Goal: Obtain resource: Download file/media

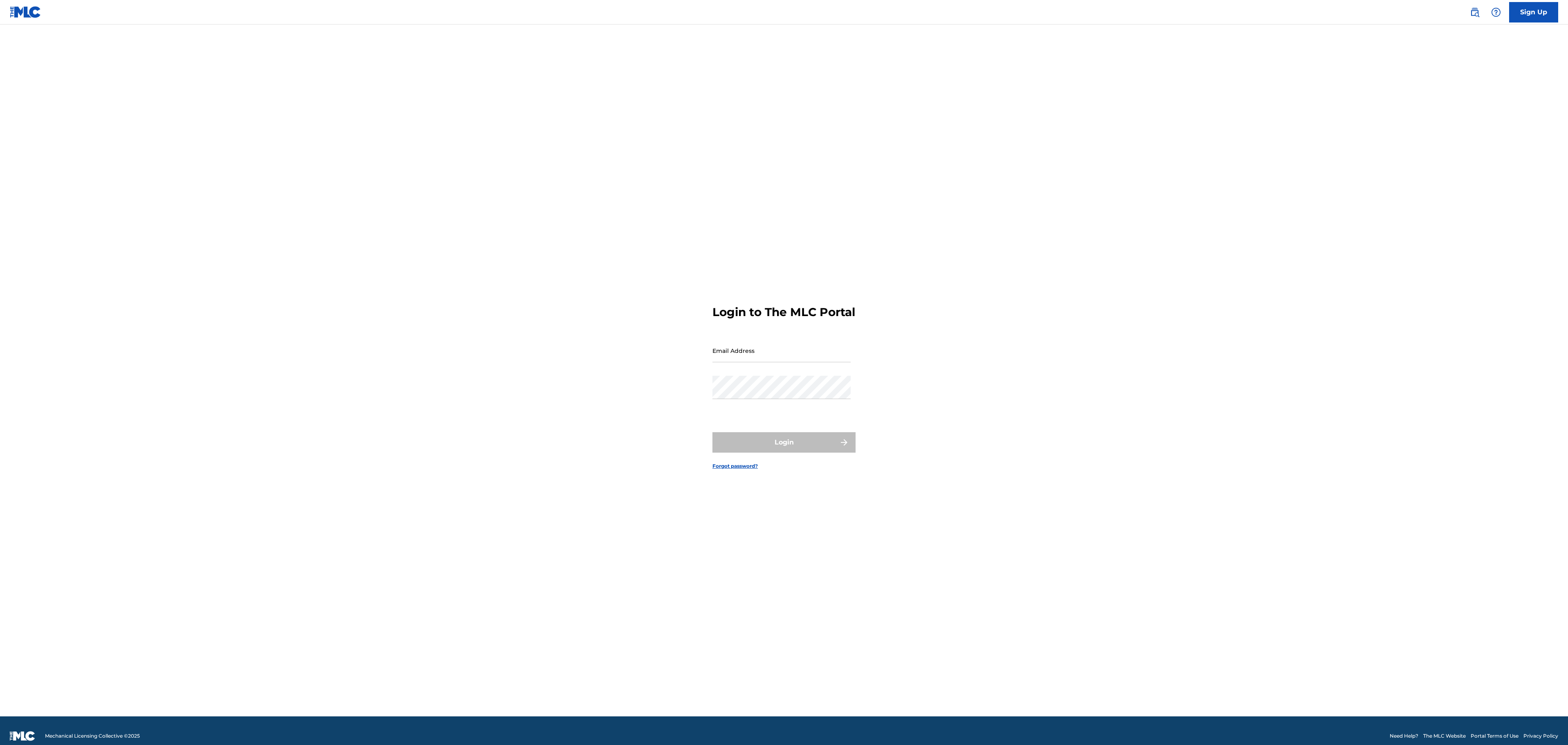
click at [852, 348] on form "Login to The MLC Portal Email Address Password Login Forgot password?" at bounding box center [783, 380] width 143 height 671
click at [830, 357] on input "Email Address" at bounding box center [781, 351] width 138 height 23
type input "[EMAIL_ADDRESS][DOMAIN_NAME]"
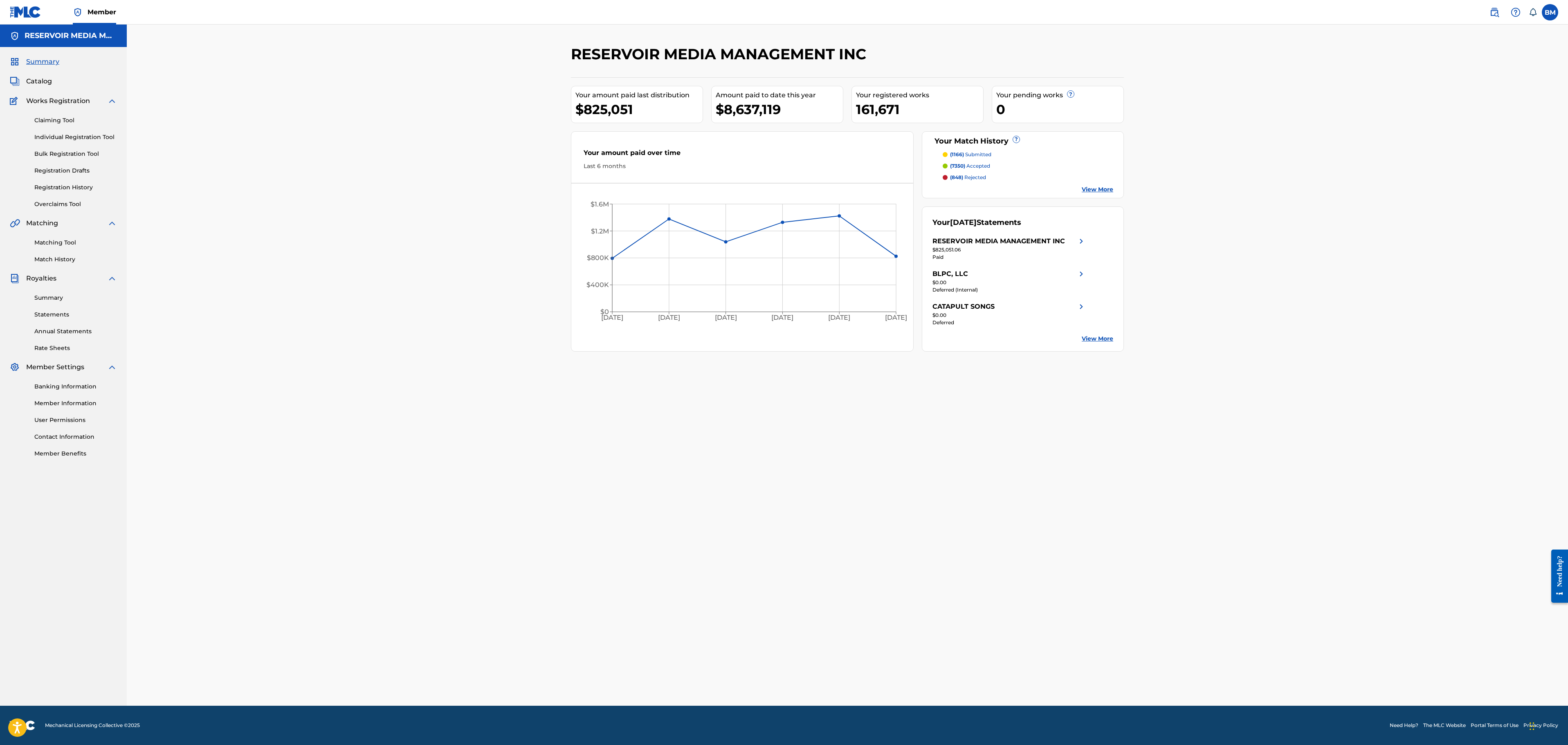
drag, startPoint x: 40, startPoint y: 78, endPoint x: 435, endPoint y: 188, distance: 410.0
click at [40, 78] on span "Catalog" at bounding box center [39, 82] width 26 height 10
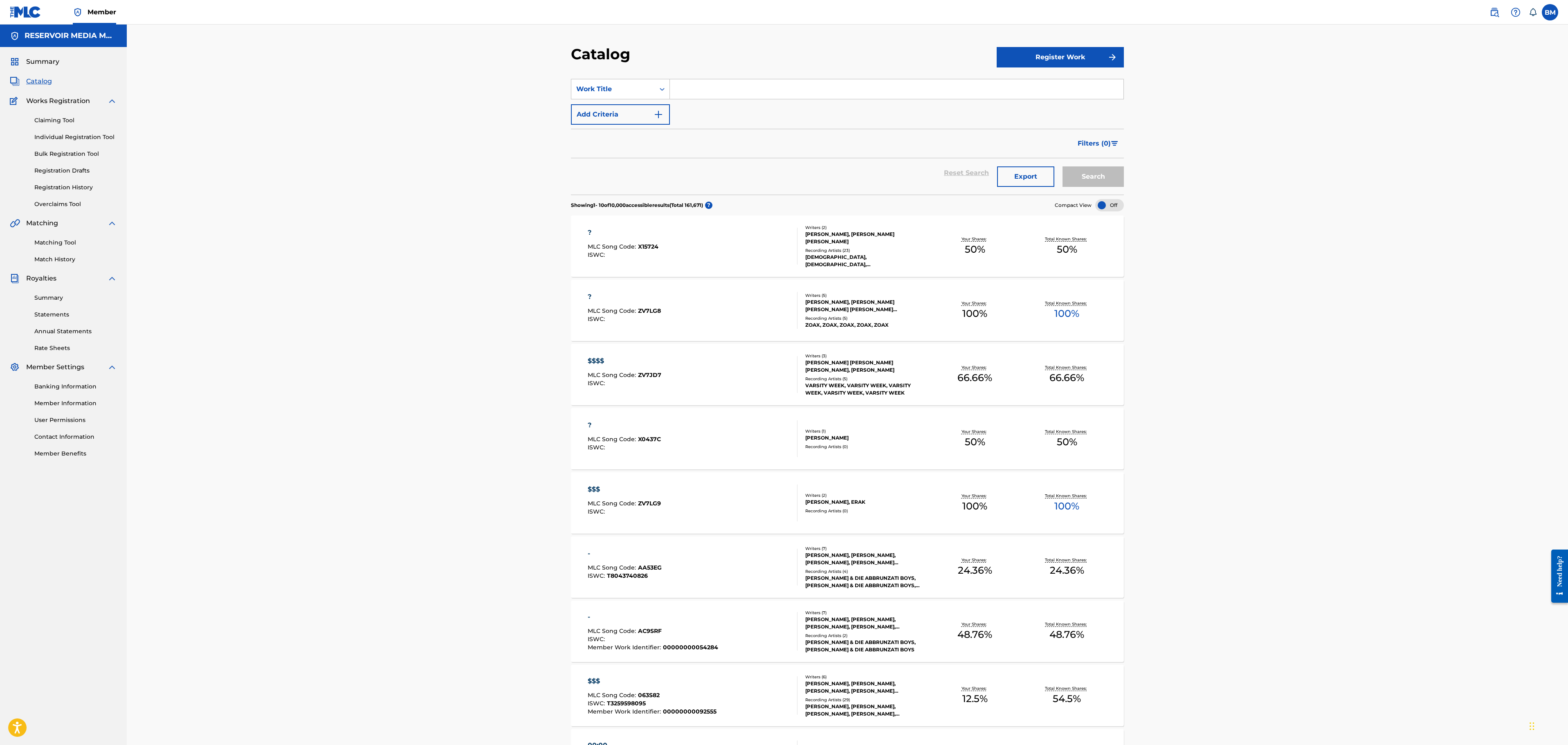
click at [754, 249] on div "? MLC Song Code : X15724 ISWC :" at bounding box center [692, 246] width 210 height 37
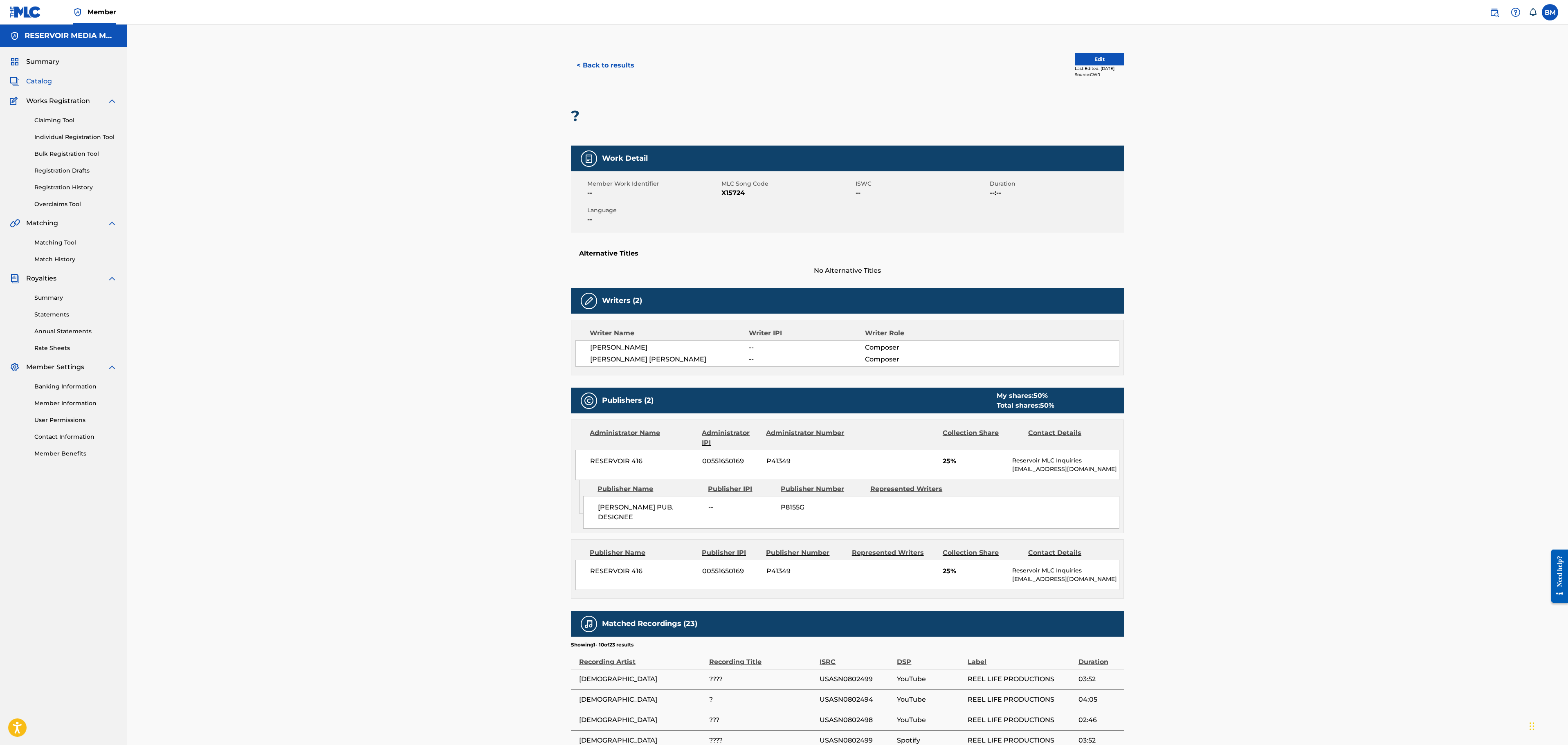
click at [612, 66] on button "< Back to results" at bounding box center [606, 66] width 69 height 21
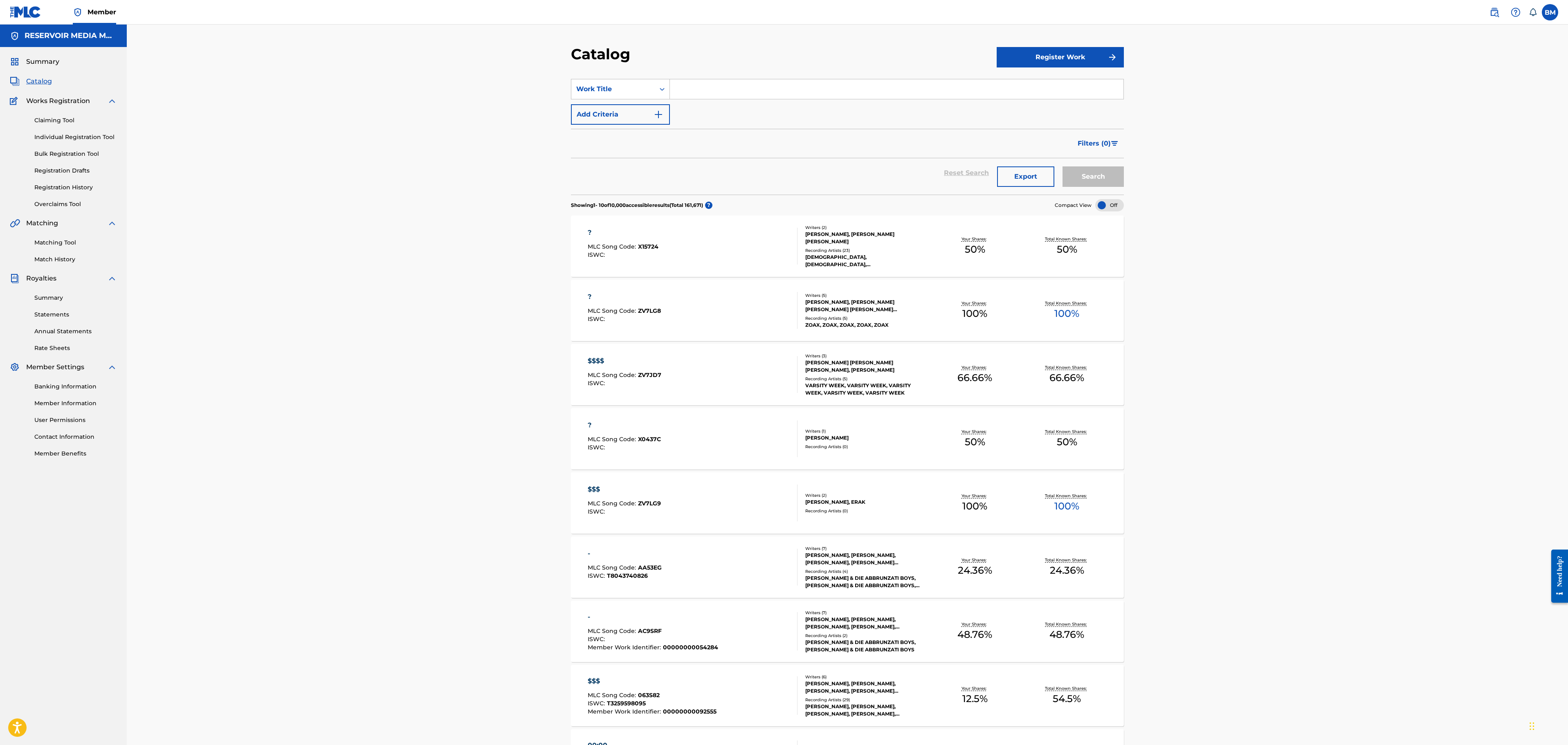
click at [52, 63] on span "Summary" at bounding box center [43, 61] width 33 height 10
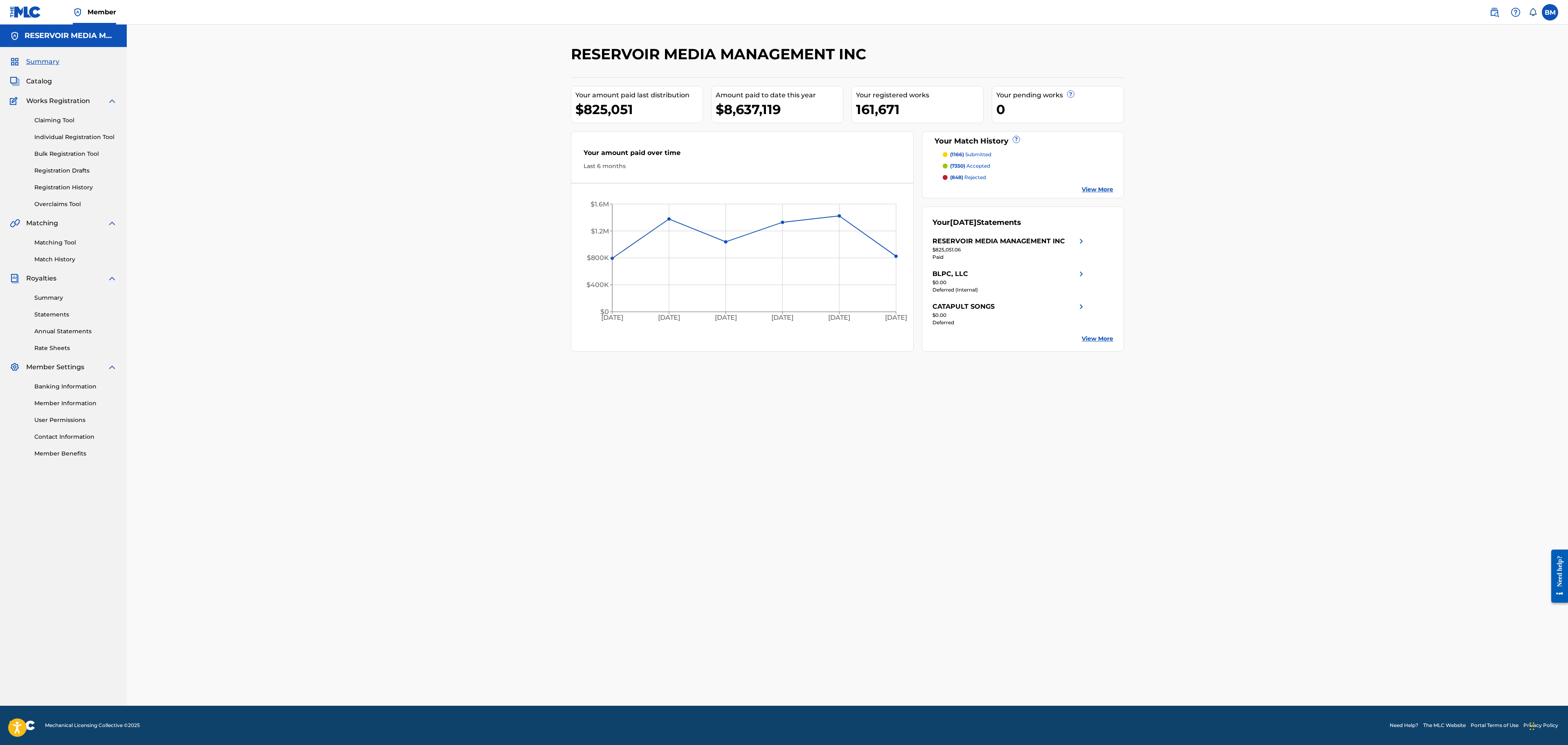
click at [41, 86] on div "Summary Catalog Works Registration Claiming Tool Individual Registration Tool B…" at bounding box center [63, 257] width 127 height 421
click at [41, 85] on span "Catalog" at bounding box center [39, 82] width 26 height 10
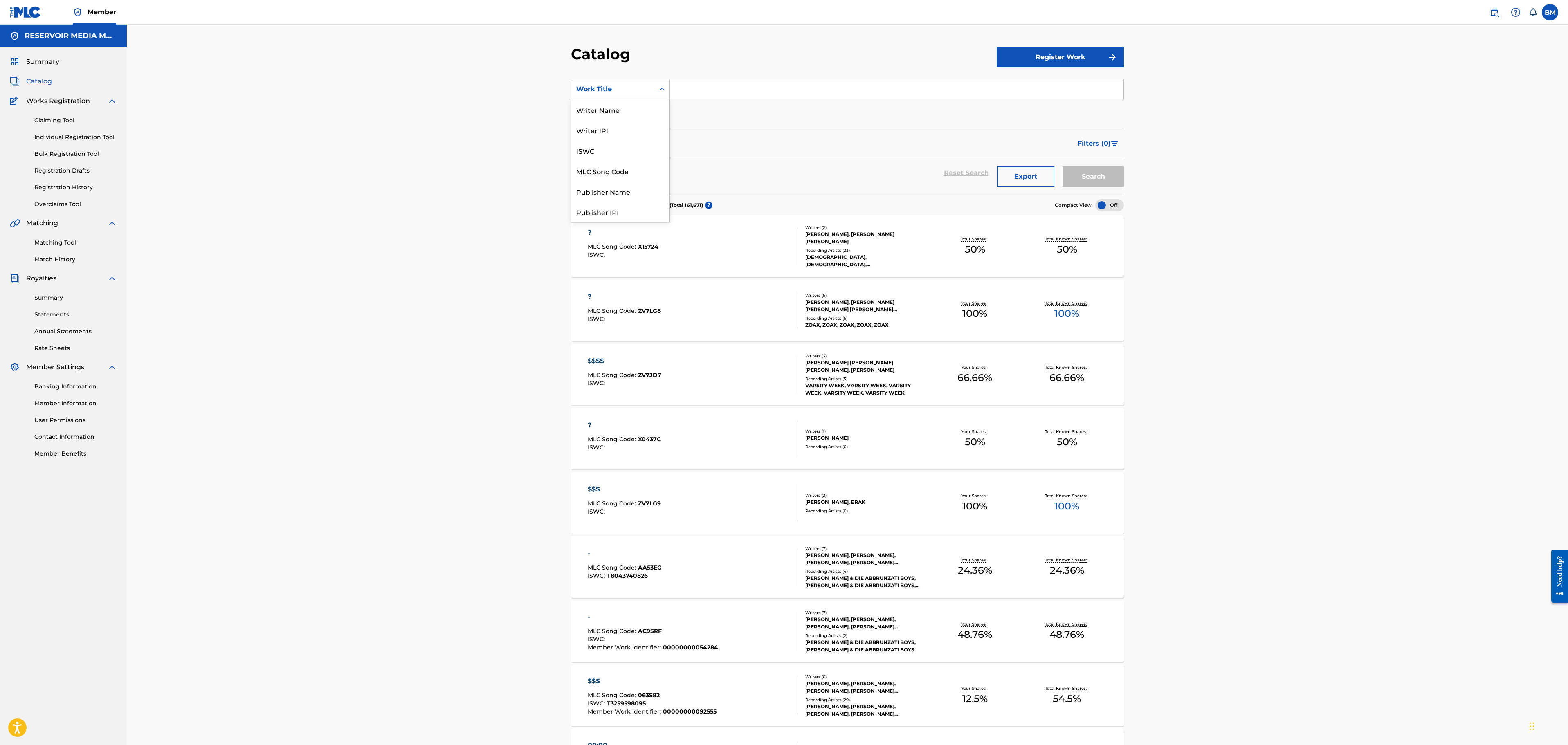
click at [634, 93] on div "Work Title" at bounding box center [613, 89] width 74 height 10
click at [1026, 183] on button "Export" at bounding box center [1026, 177] width 57 height 21
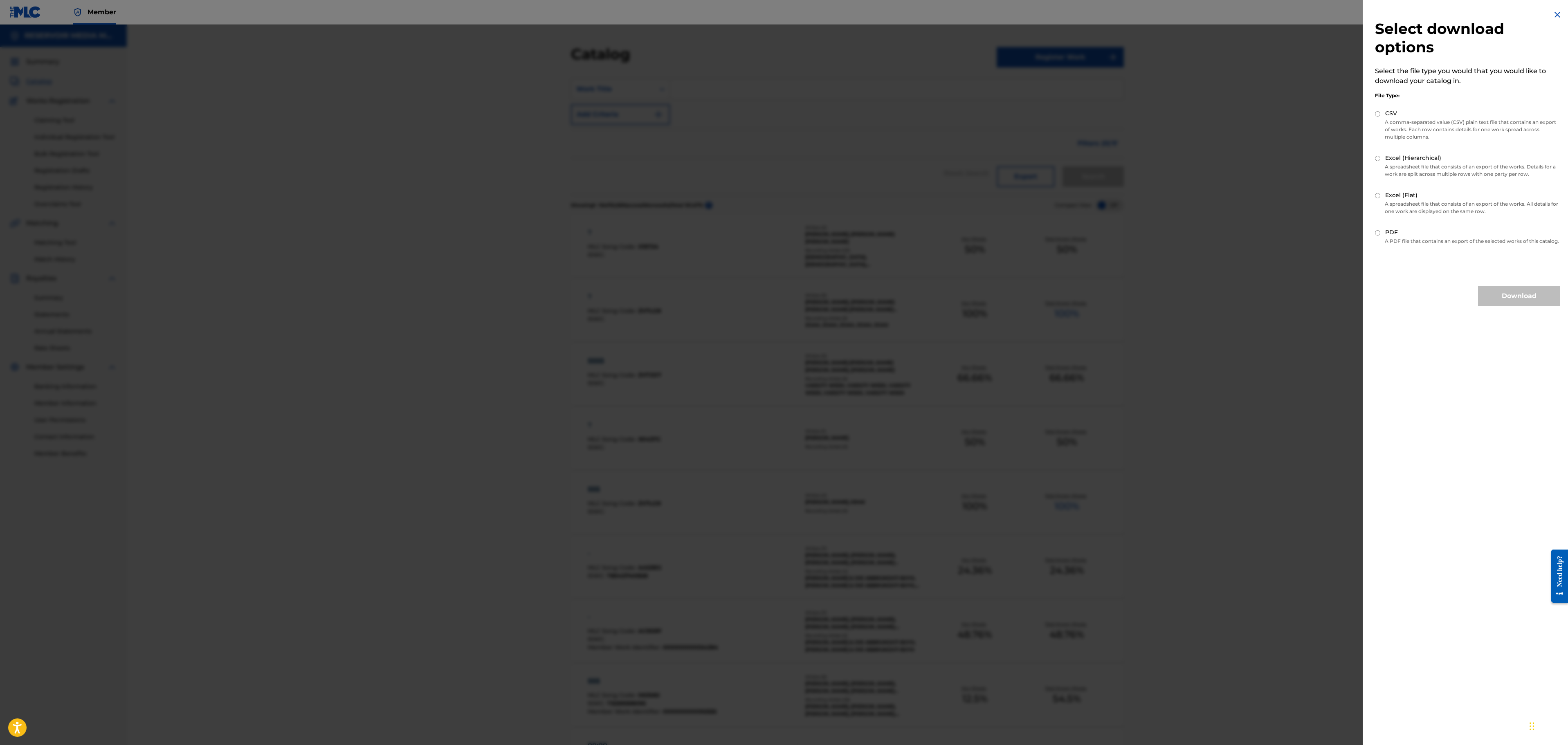
click at [1552, 15] on img at bounding box center [1557, 15] width 10 height 10
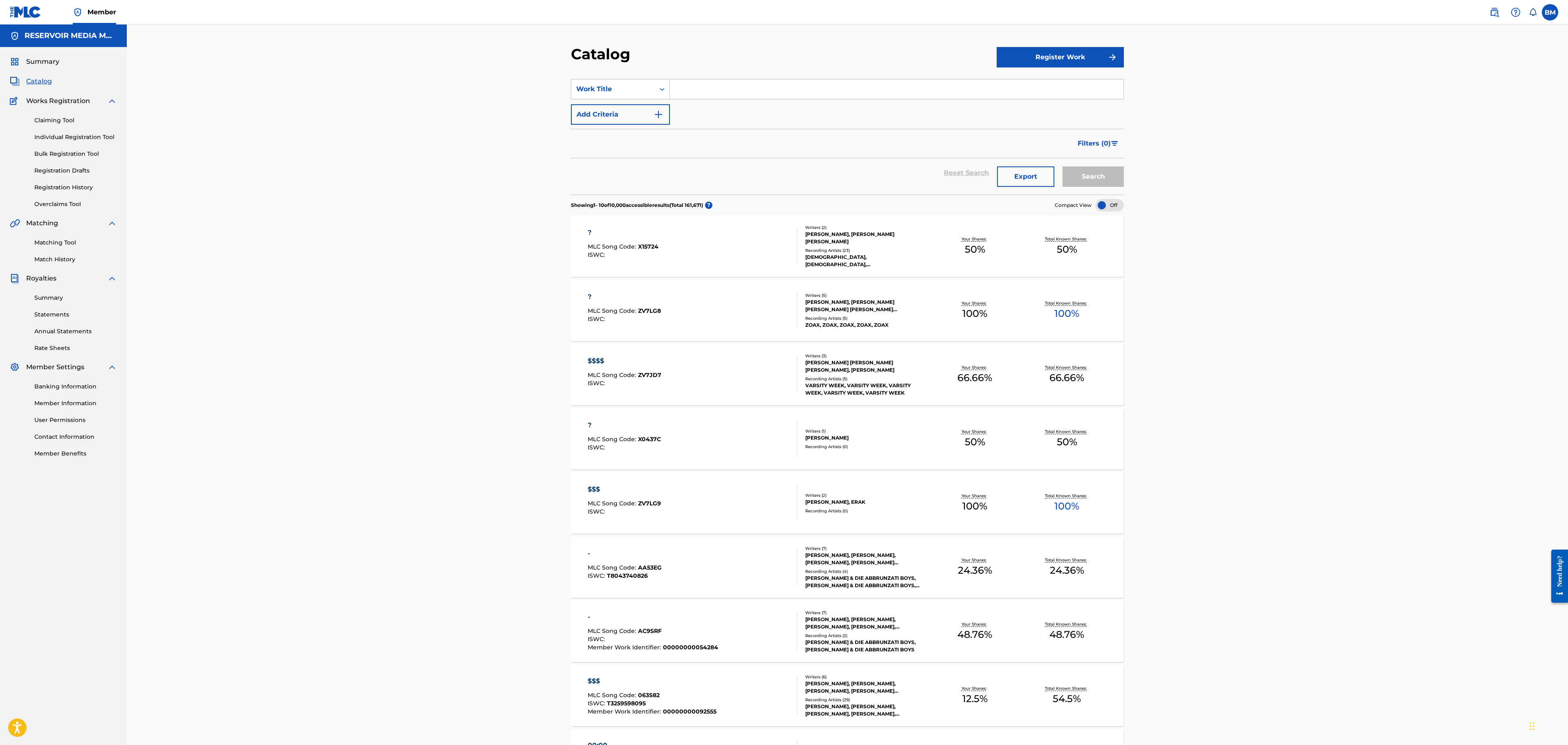
click at [713, 95] on input "Search Form" at bounding box center [897, 89] width 453 height 19
click at [1063, 166] on button "Search" at bounding box center [1093, 177] width 61 height 21
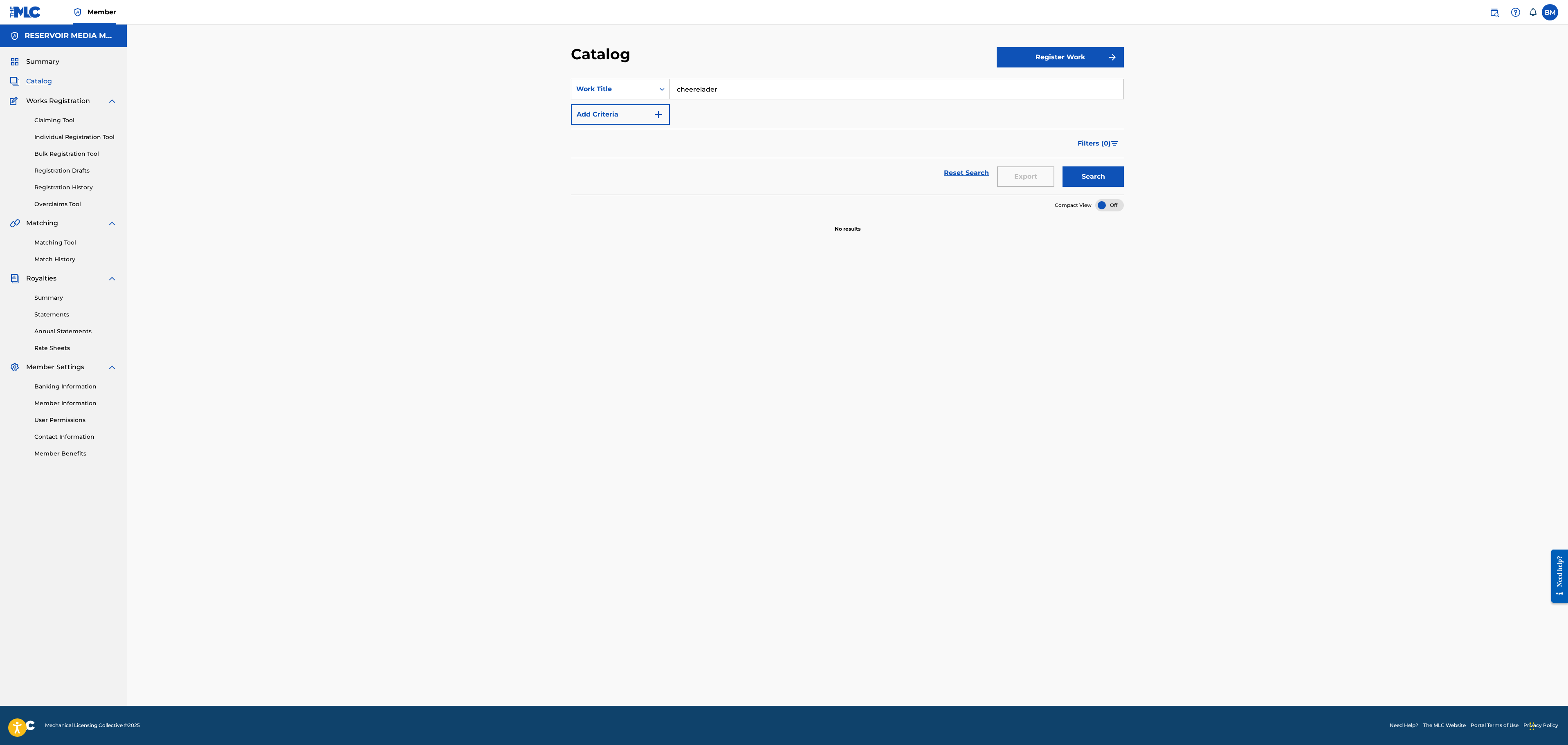
click at [698, 91] on input "cheerelader" at bounding box center [897, 89] width 453 height 19
click at [1063, 166] on button "Search" at bounding box center [1093, 177] width 61 height 21
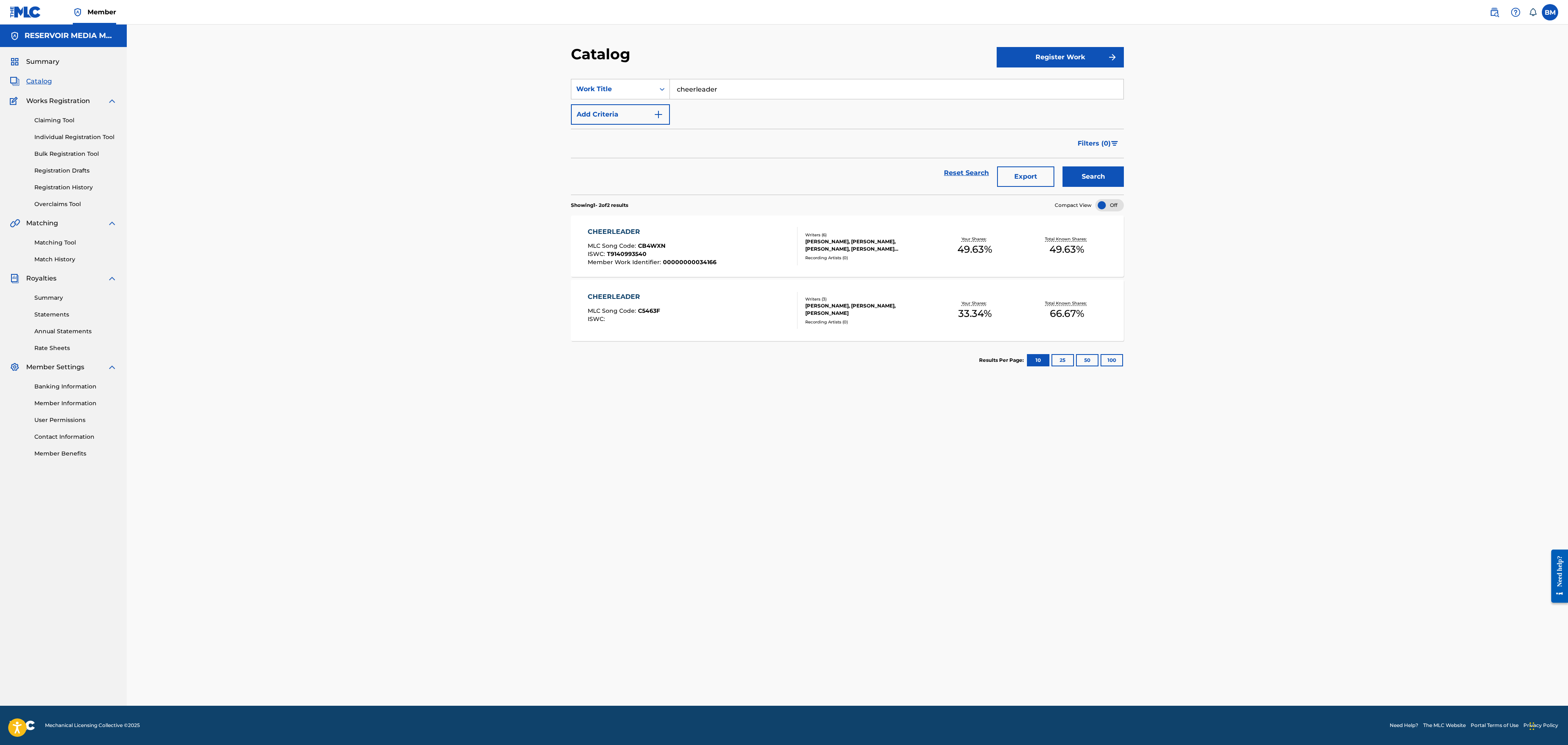
drag, startPoint x: 744, startPoint y: 89, endPoint x: 545, endPoint y: 79, distance: 199.3
click at [545, 79] on div "Catalog Register Work SearchWithCriteriaa4ab06af-1bde-4718-9a2d-344aa28871eb Wo…" at bounding box center [847, 365] width 1441 height 681
type input "espresso"
click at [1063, 166] on button "Search" at bounding box center [1093, 177] width 61 height 21
click at [1030, 179] on button "Export" at bounding box center [1026, 177] width 57 height 21
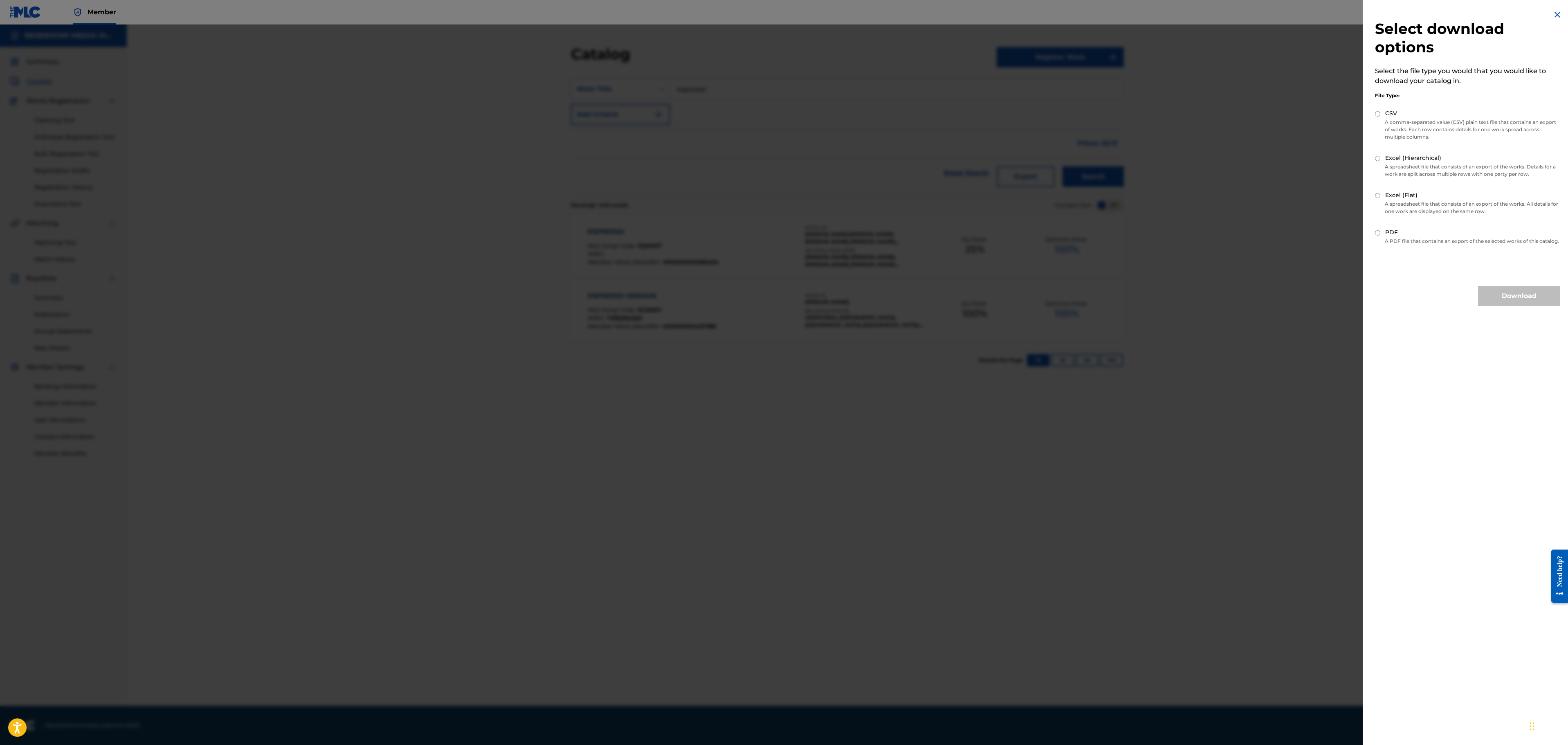
click at [1378, 113] on input "CSV" at bounding box center [1377, 114] width 5 height 5
radio input "true"
click at [1374, 156] on div "Select download options Select the file type you would that you would like to d…" at bounding box center [1468, 158] width 209 height 316
click at [1376, 159] on input "Excel (Hierarchical)" at bounding box center [1377, 158] width 5 height 5
radio input "true"
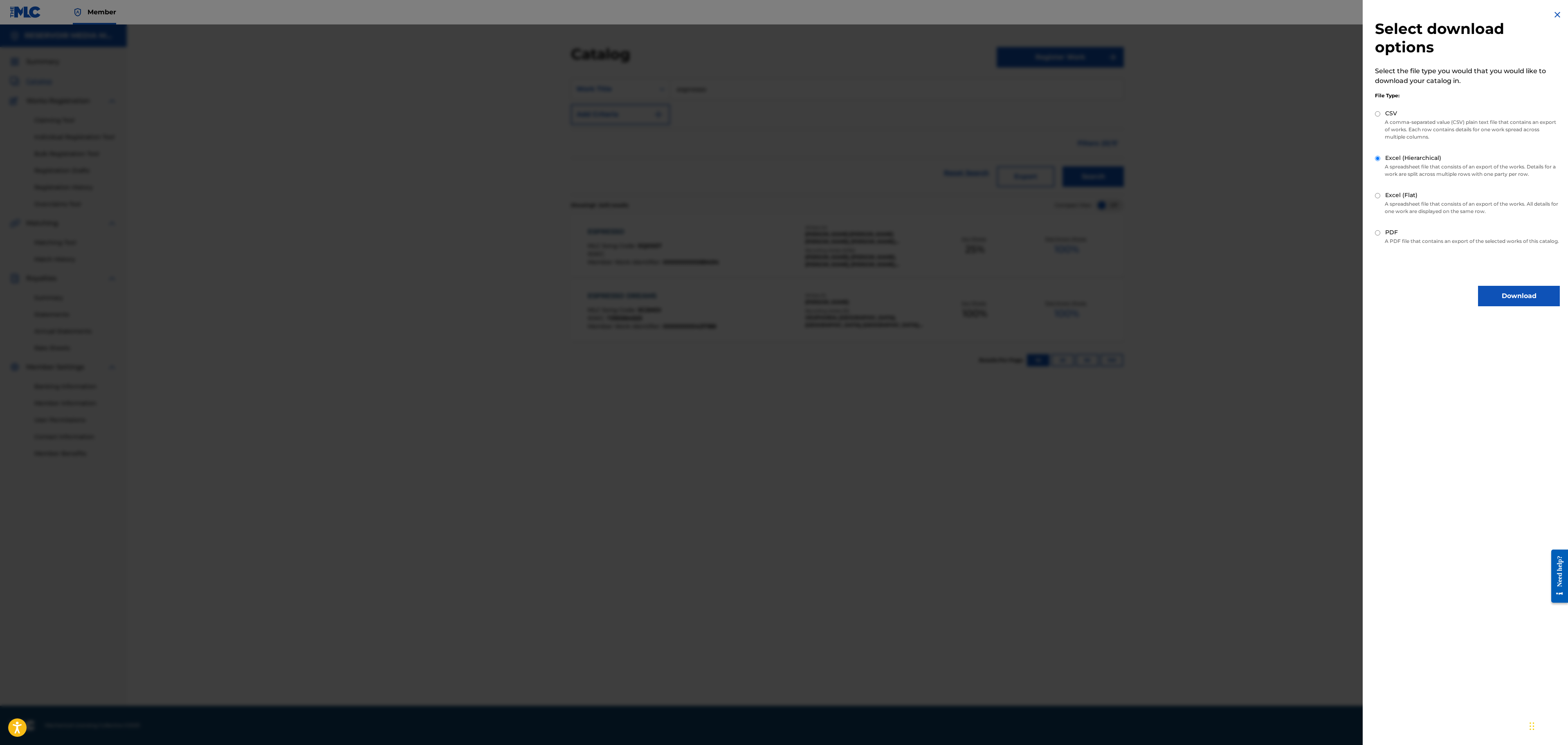
click at [1502, 301] on button "Download" at bounding box center [1519, 296] width 82 height 21
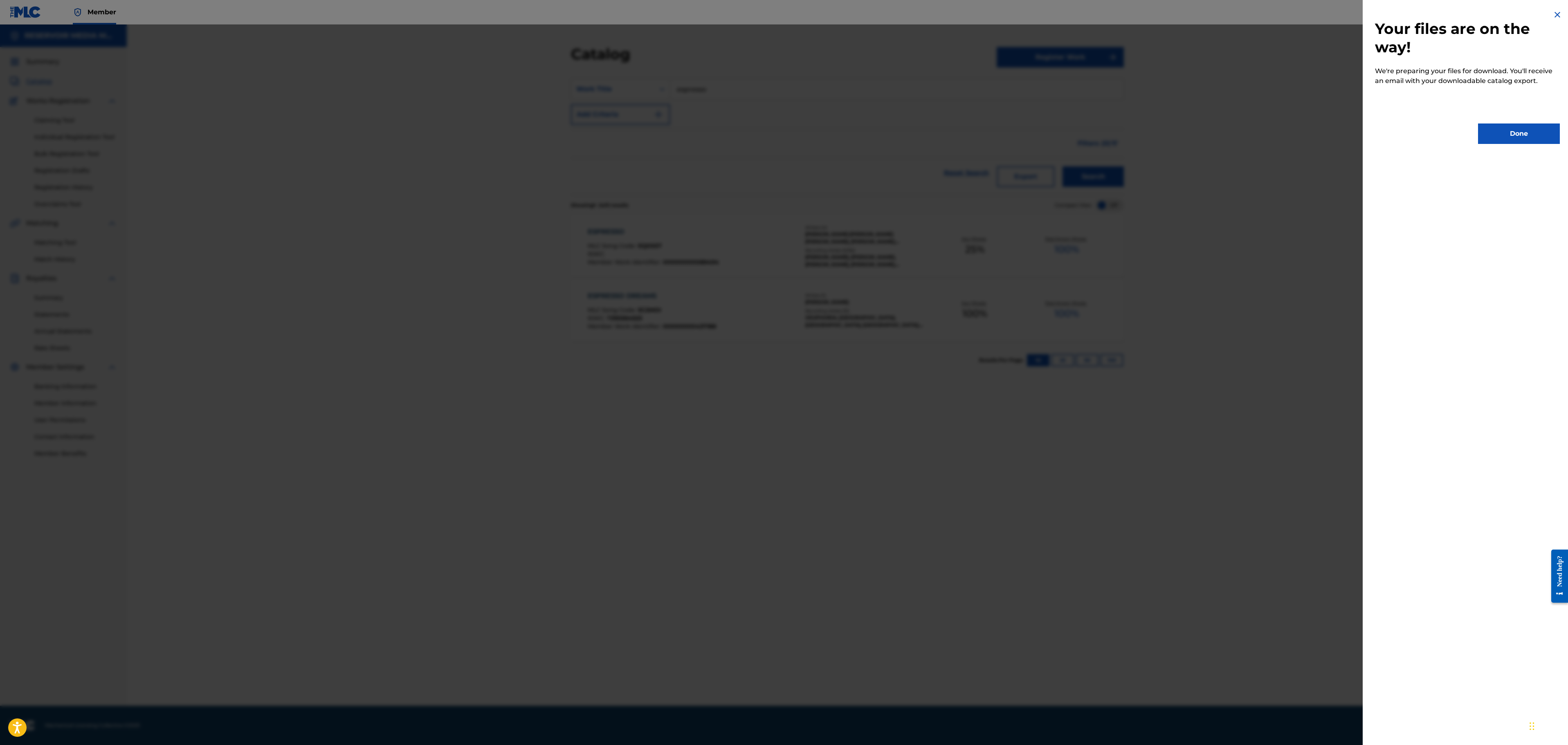
click at [1513, 140] on button "Done" at bounding box center [1519, 134] width 82 height 21
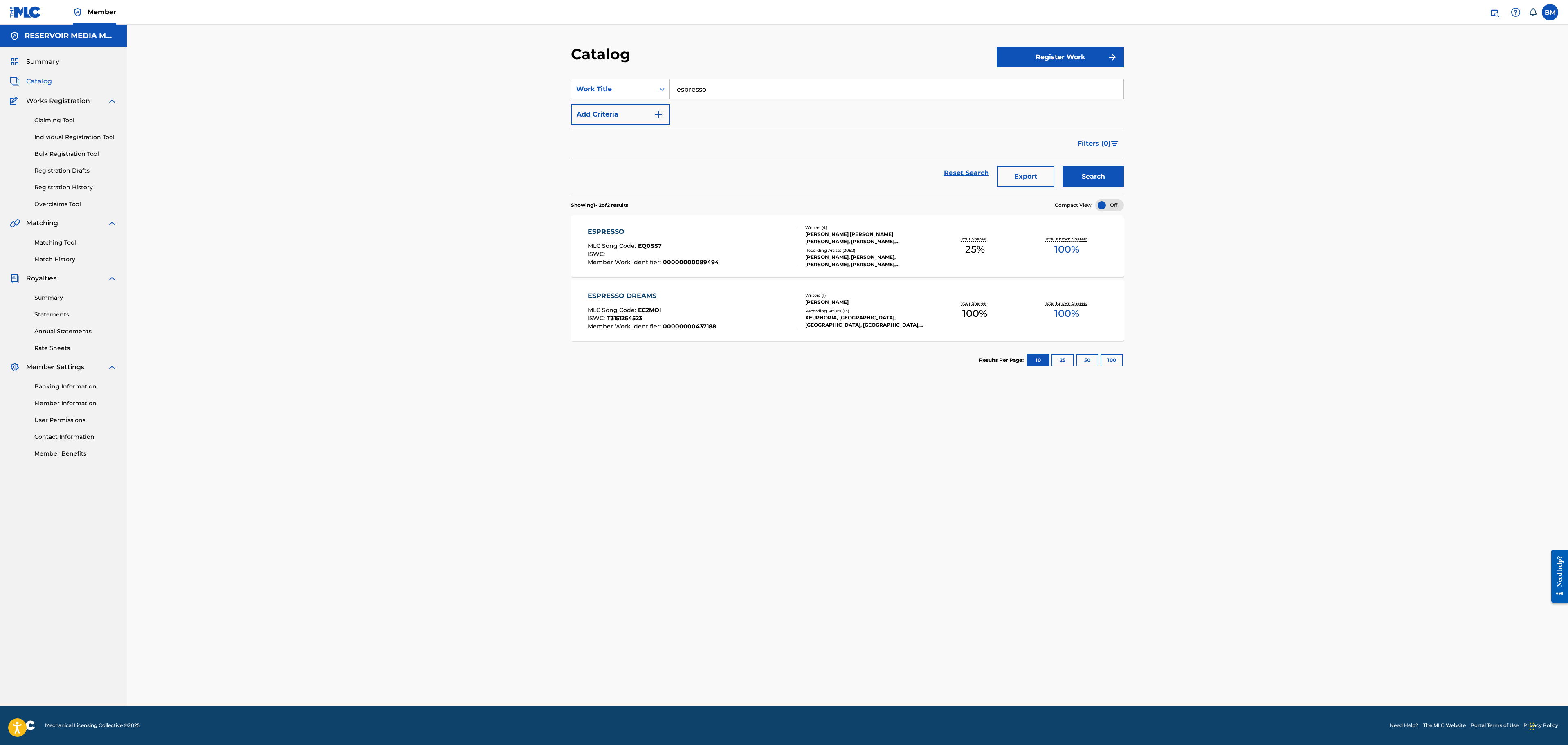
click at [1041, 169] on button "Export" at bounding box center [1026, 177] width 57 height 21
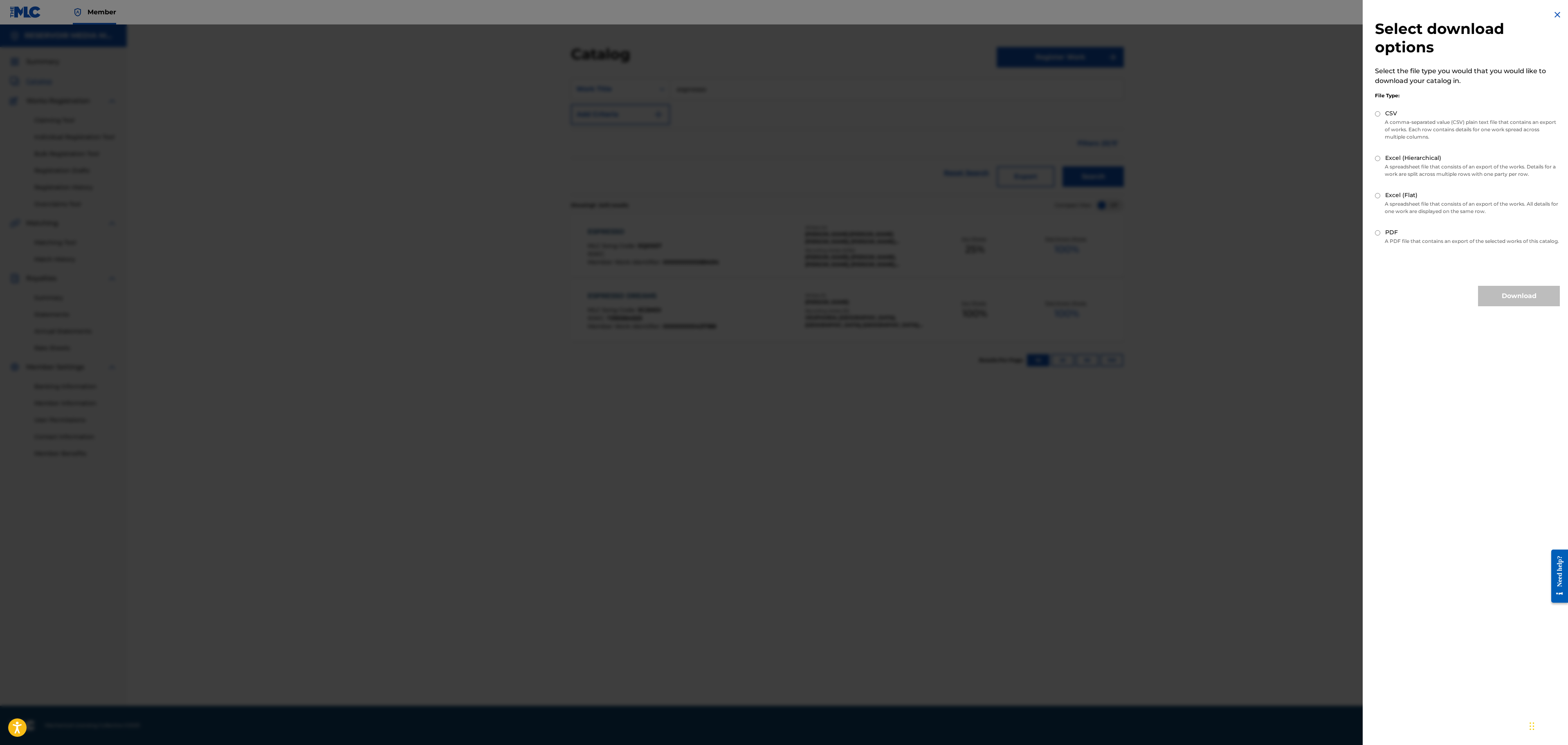
click at [1375, 235] on input "PDF" at bounding box center [1377, 233] width 5 height 5
radio input "true"
click at [1509, 297] on button "Download" at bounding box center [1519, 296] width 82 height 21
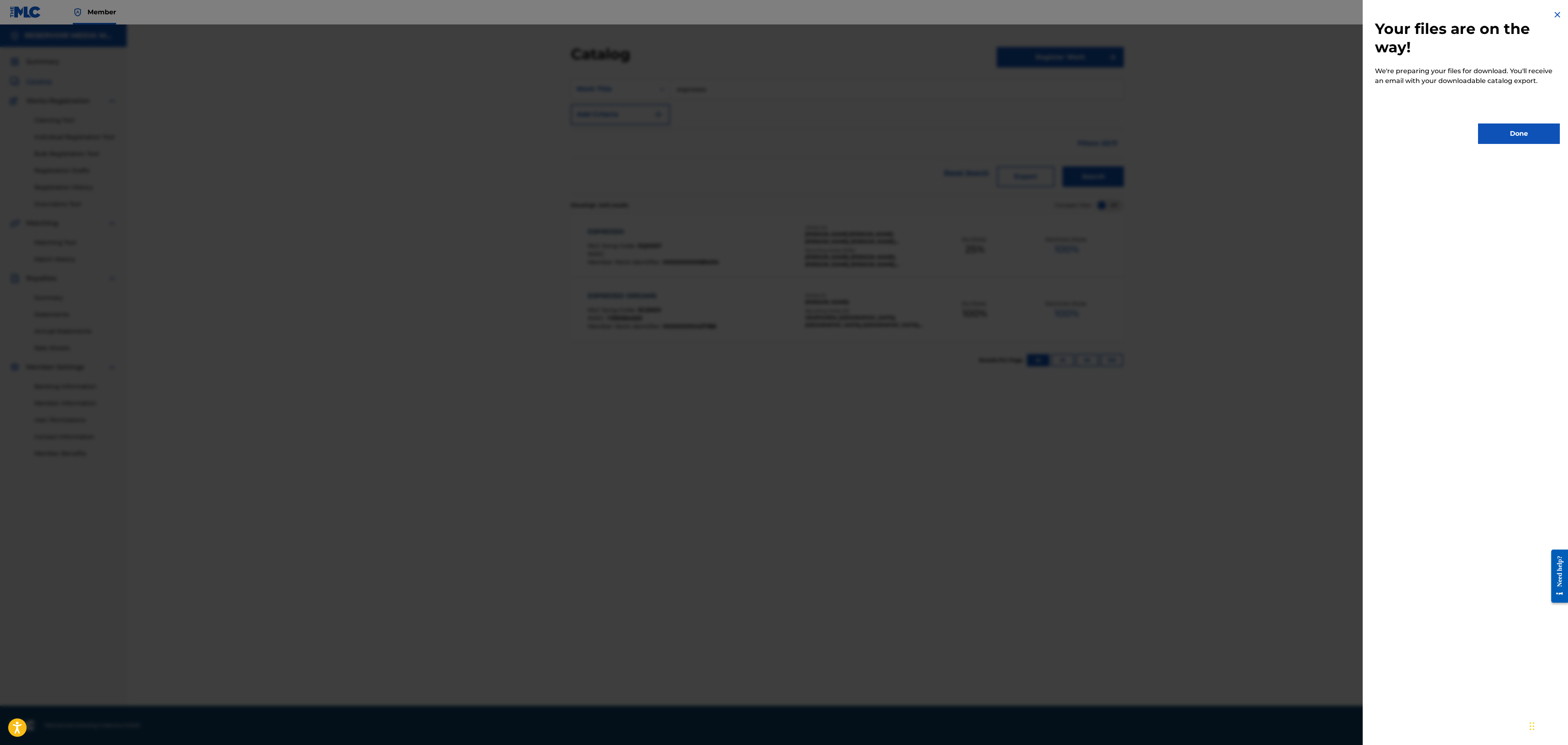
click at [1499, 138] on button "Done" at bounding box center [1519, 134] width 82 height 21
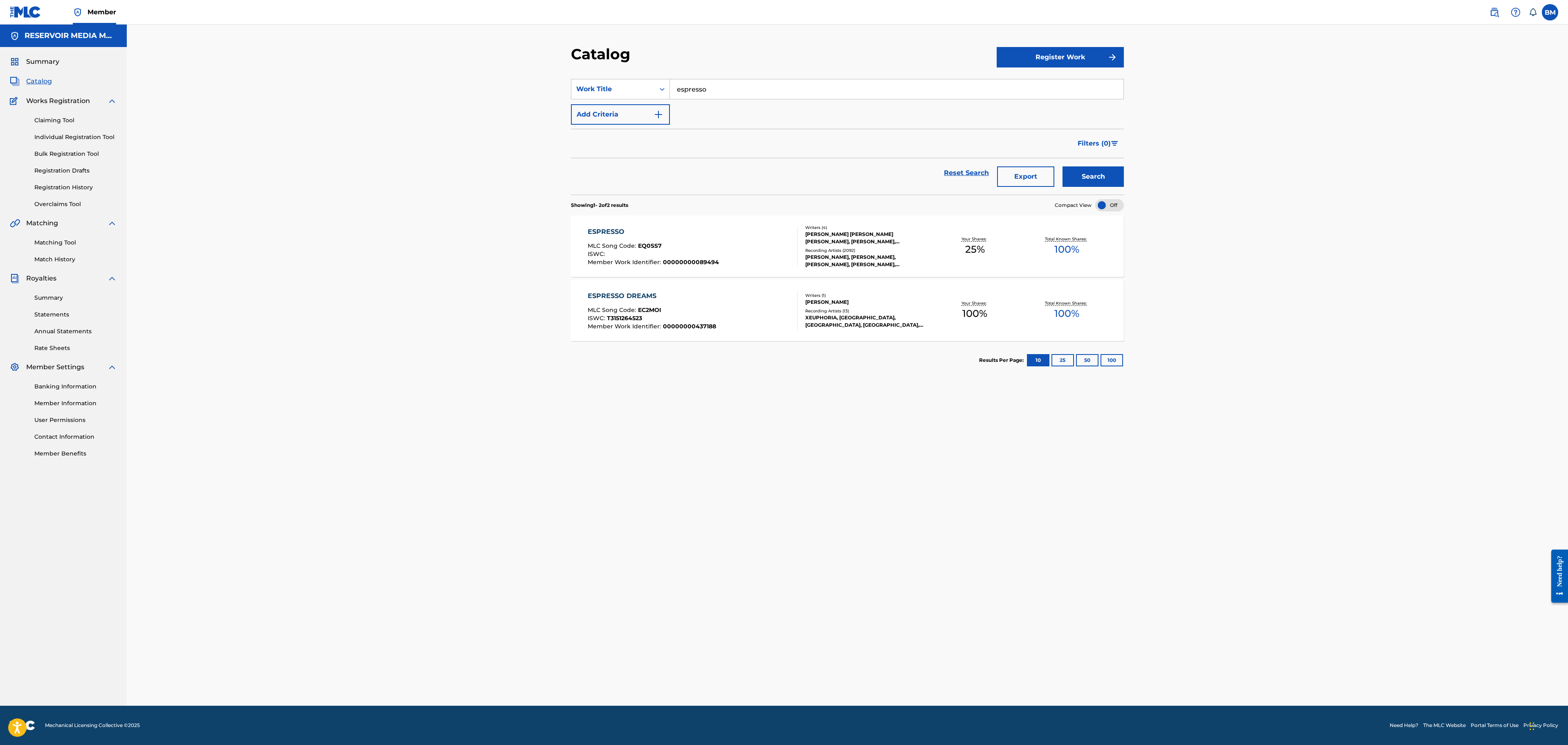
click at [1338, 107] on div "Catalog Register Work SearchWithCriteriaa4ab06af-1bde-4718-9a2d-344aa28871eb Wo…" at bounding box center [847, 365] width 1441 height 681
click at [65, 256] on link "Match History" at bounding box center [75, 259] width 83 height 9
